Goal: Use online tool/utility: Utilize a website feature to perform a specific function

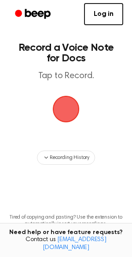
click at [69, 108] on span "button" at bounding box center [66, 109] width 29 height 29
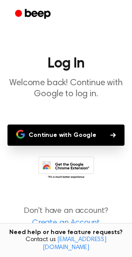
click at [75, 129] on button "Continue with Google" at bounding box center [65, 134] width 117 height 21
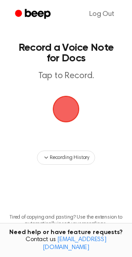
click at [69, 106] on span "button" at bounding box center [66, 109] width 30 height 30
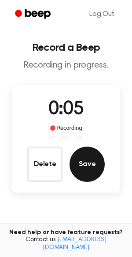
click at [90, 167] on button "Save" at bounding box center [87, 163] width 35 height 35
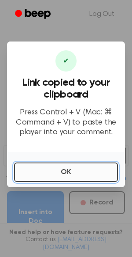
click at [81, 165] on button "OK" at bounding box center [66, 171] width 104 height 19
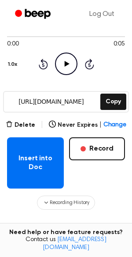
scroll to position [77, 0]
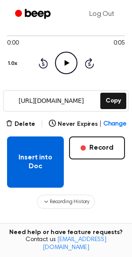
click at [59, 166] on button "Insert into Doc" at bounding box center [35, 161] width 57 height 51
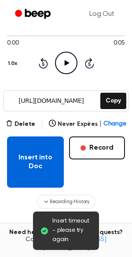
click at [56, 168] on button "Insert into Doc" at bounding box center [35, 161] width 57 height 51
